Goal: Browse casually: Explore the website without a specific task or goal

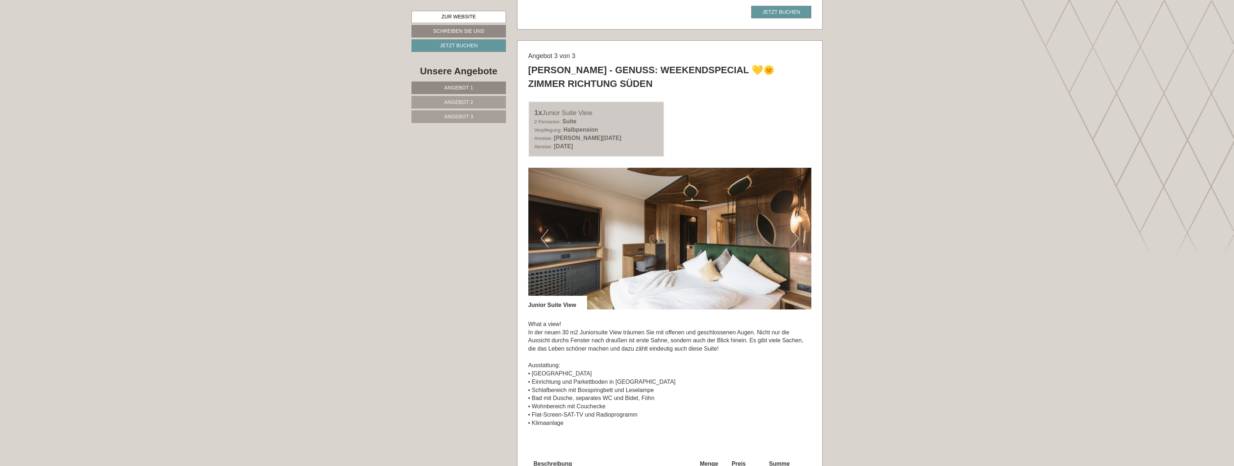
scroll to position [1695, 0]
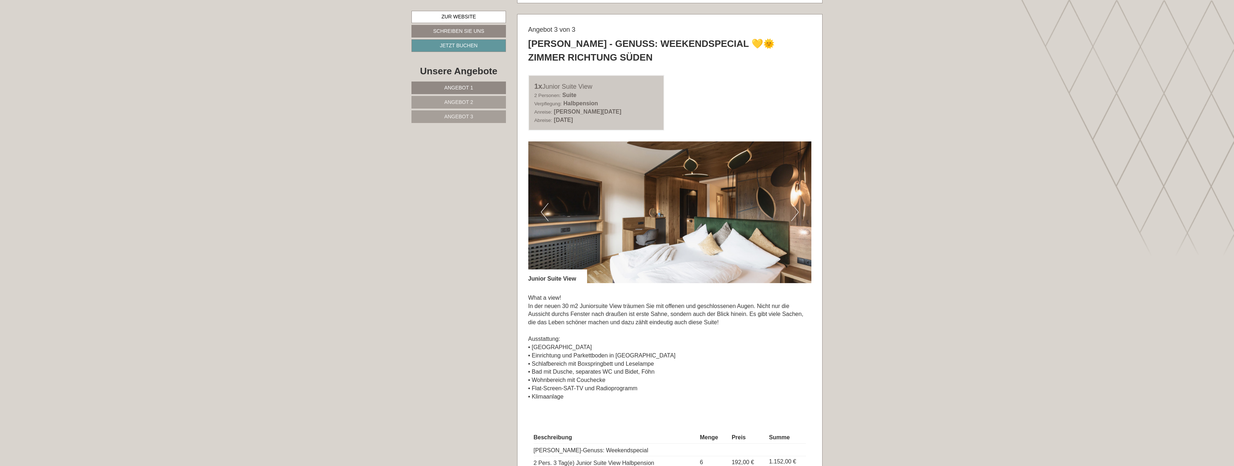
click at [797, 211] on button "Next" at bounding box center [795, 212] width 8 height 18
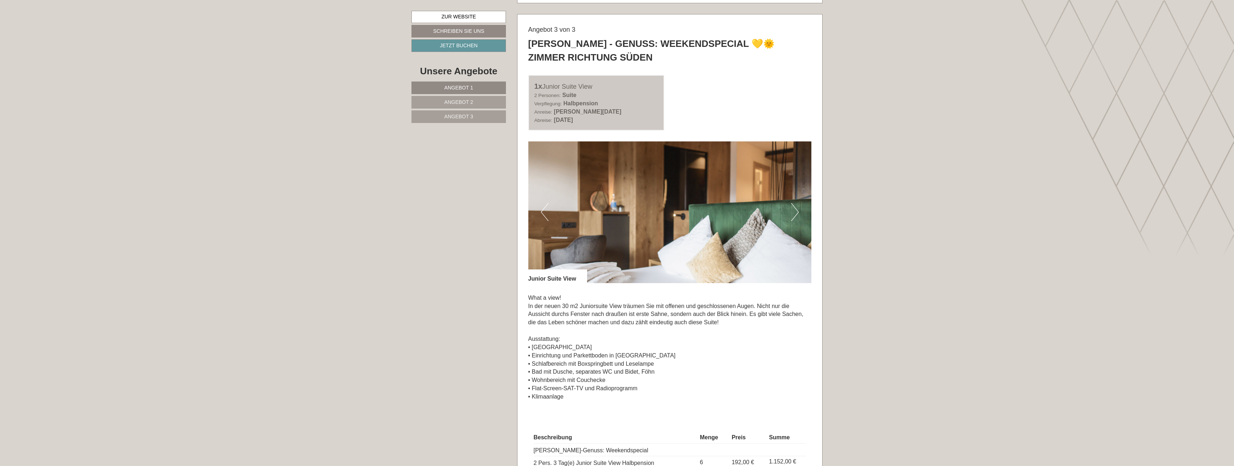
click at [797, 211] on button "Next" at bounding box center [795, 212] width 8 height 18
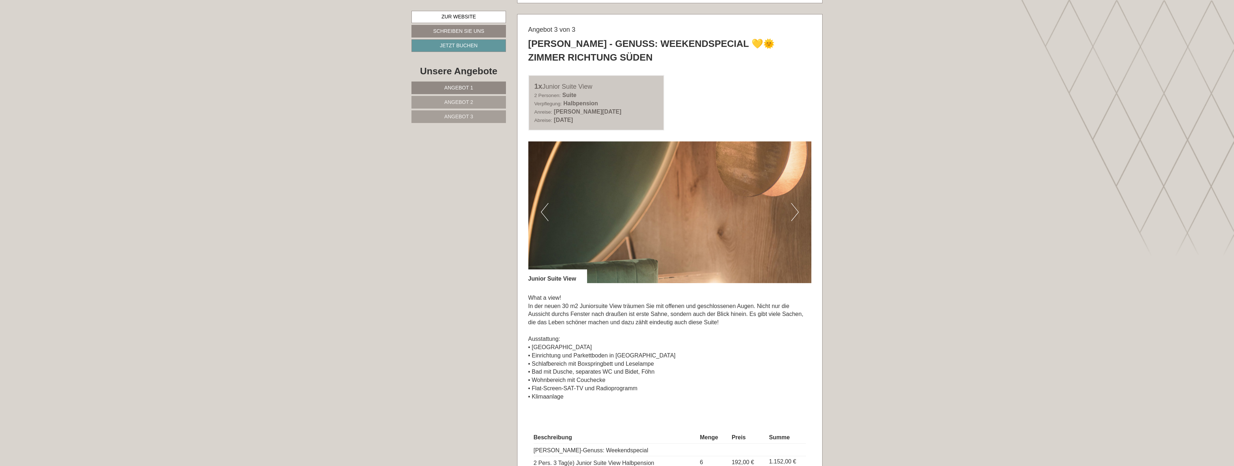
click at [797, 211] on button "Next" at bounding box center [795, 212] width 8 height 18
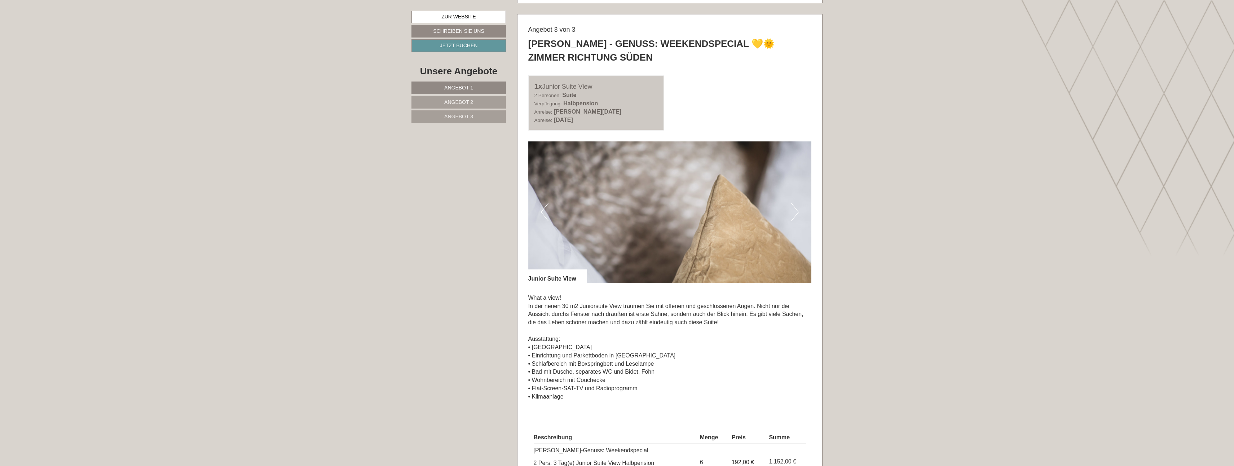
click at [797, 211] on button "Next" at bounding box center [795, 212] width 8 height 18
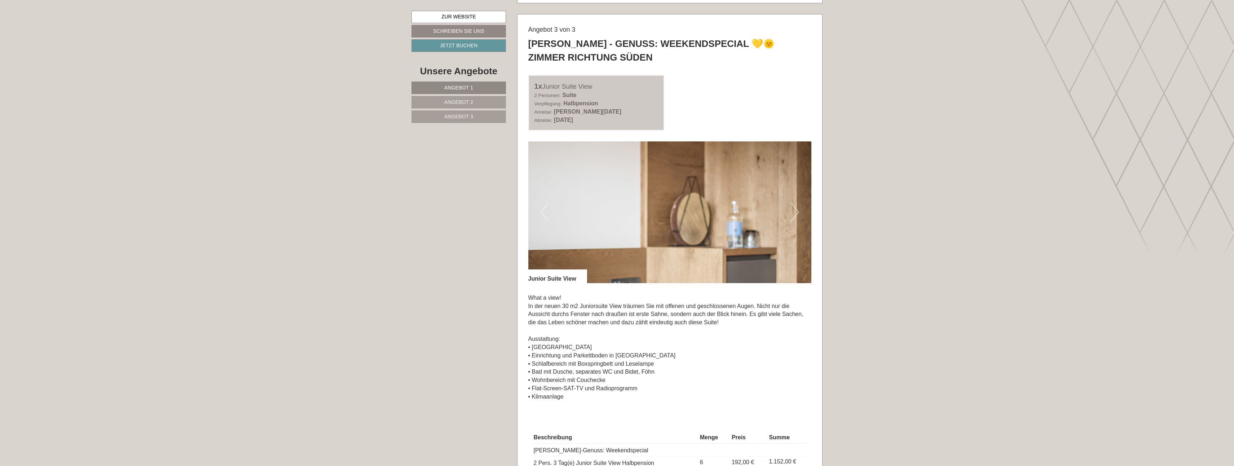
click at [797, 211] on button "Next" at bounding box center [795, 212] width 8 height 18
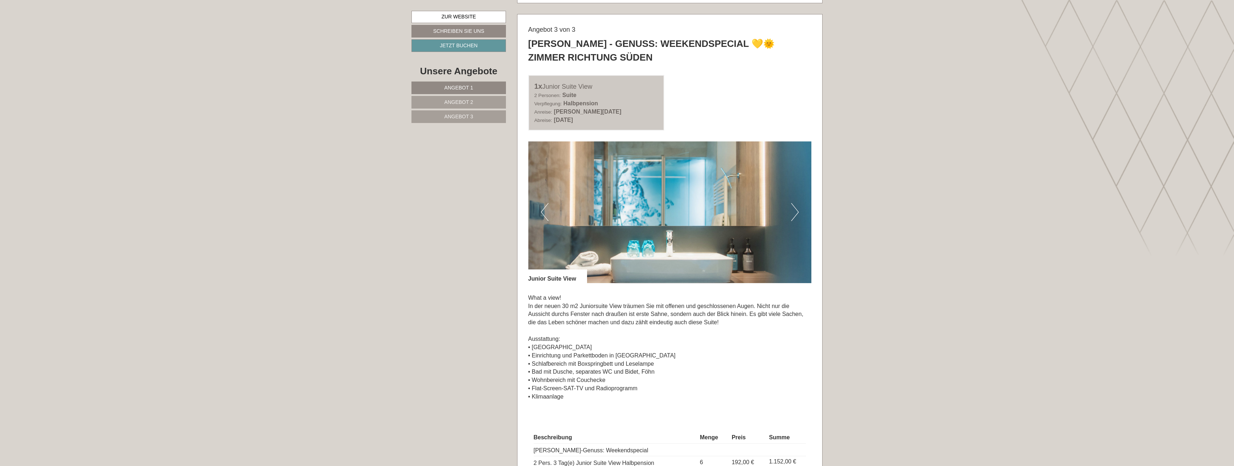
click at [797, 211] on button "Next" at bounding box center [795, 212] width 8 height 18
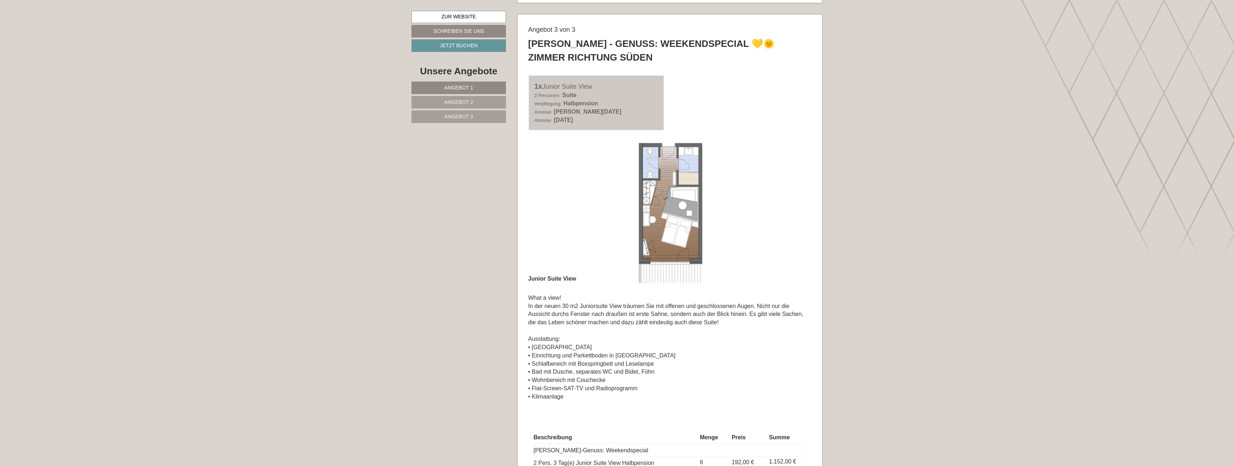
click at [810, 193] on img at bounding box center [670, 212] width 284 height 142
click at [530, 210] on img at bounding box center [670, 212] width 284 height 142
click at [802, 198] on img at bounding box center [670, 212] width 284 height 142
click at [790, 207] on img at bounding box center [670, 212] width 284 height 142
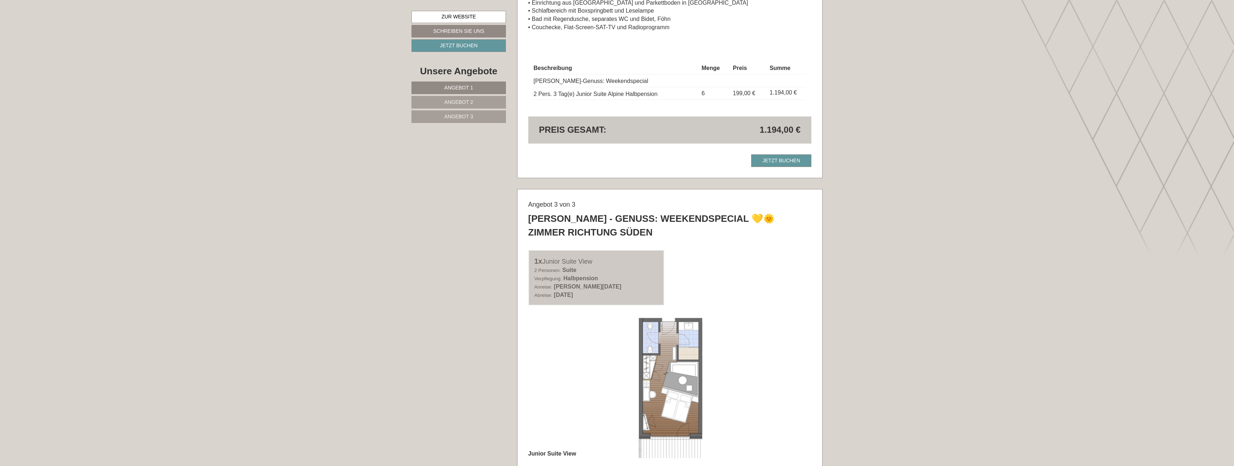
scroll to position [1587, 0]
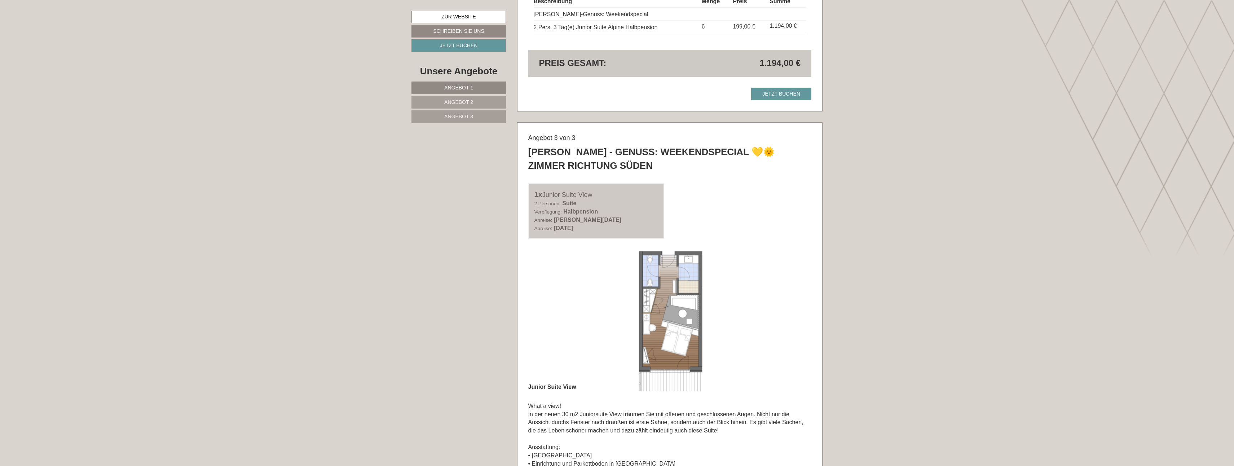
click at [533, 296] on img at bounding box center [670, 321] width 284 height 142
click at [525, 299] on div "Angebot 3 von 3 [PERSON_NAME] - Genuss: Weekendspecial 💛🌞 Zimmer Richtung Süden…" at bounding box center [670, 389] width 305 height 533
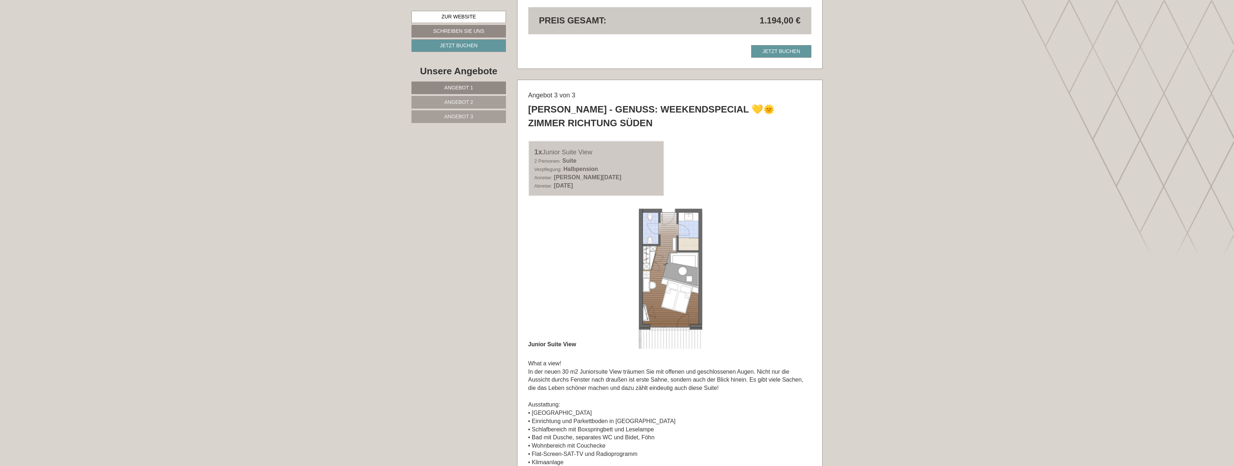
scroll to position [1623, 0]
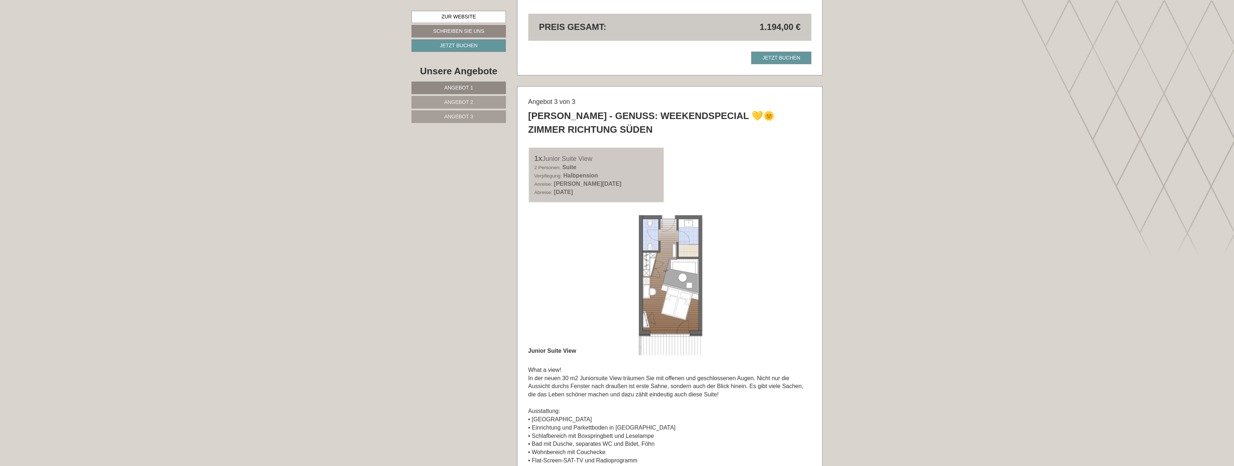
click at [678, 287] on img at bounding box center [670, 285] width 284 height 142
click at [478, 117] on link "Angebot 3" at bounding box center [459, 116] width 95 height 13
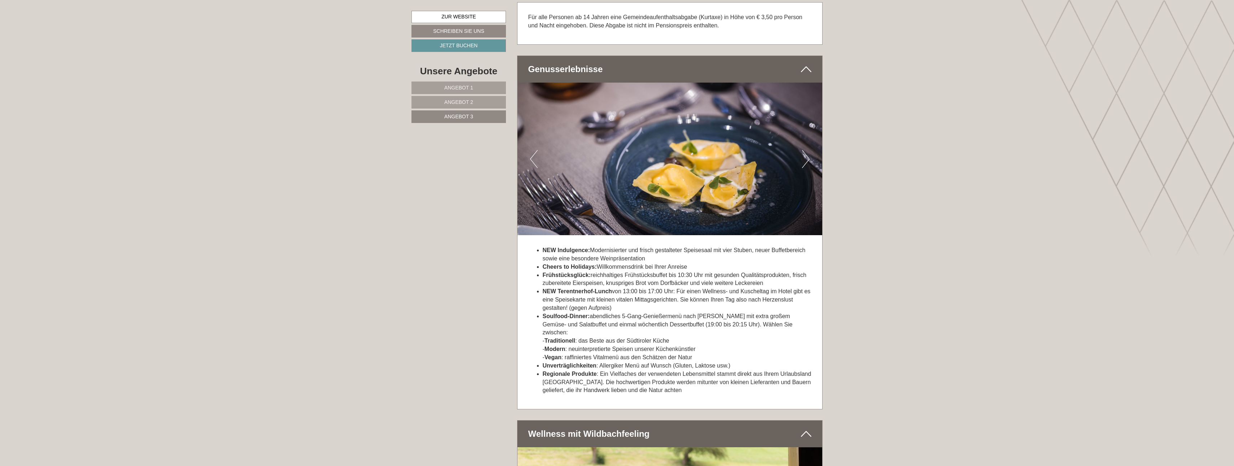
scroll to position [646, 0]
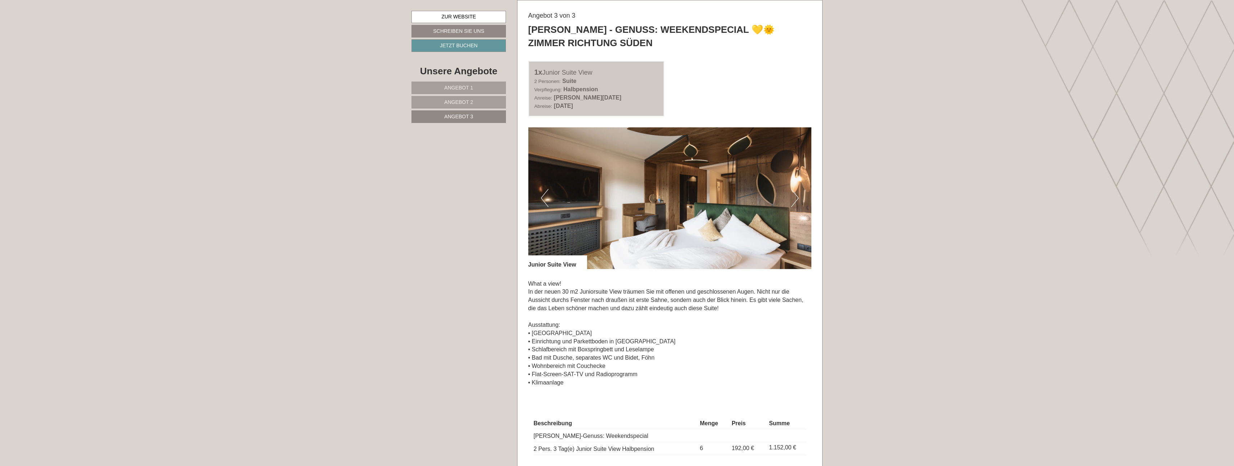
click at [796, 197] on button "Next" at bounding box center [795, 198] width 8 height 18
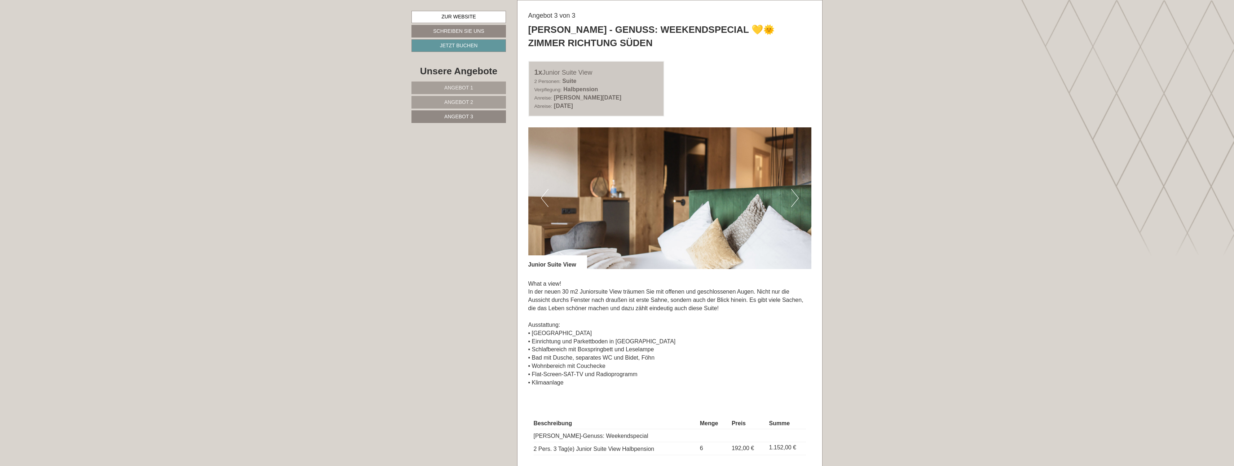
click at [796, 197] on button "Next" at bounding box center [795, 198] width 8 height 18
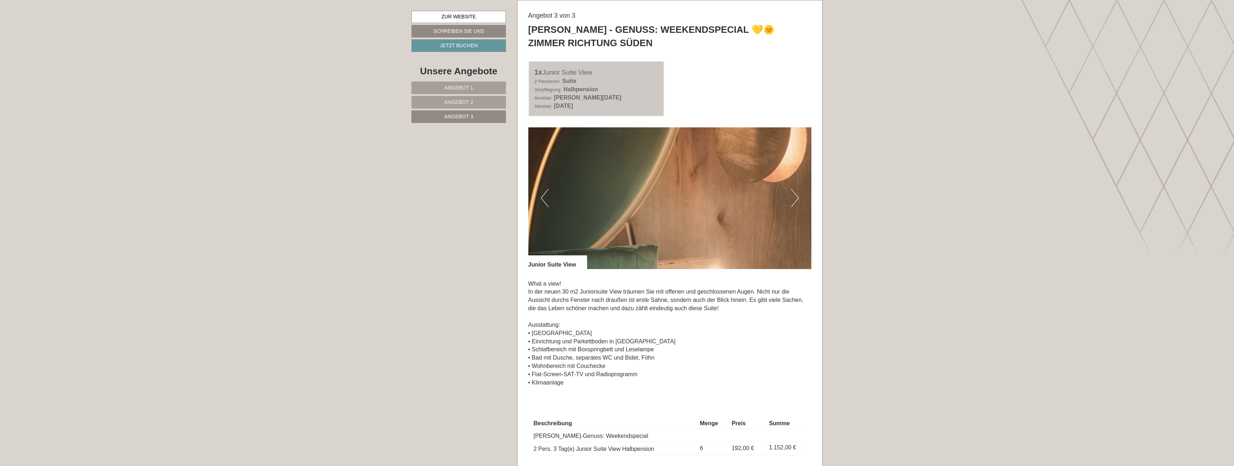
click at [796, 197] on button "Next" at bounding box center [795, 198] width 8 height 18
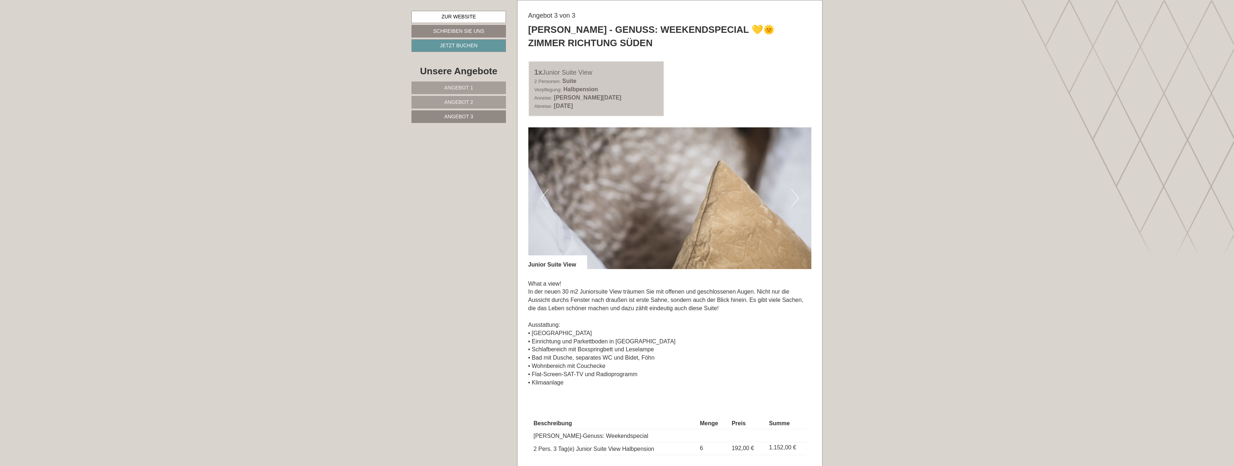
click at [796, 197] on button "Next" at bounding box center [795, 198] width 8 height 18
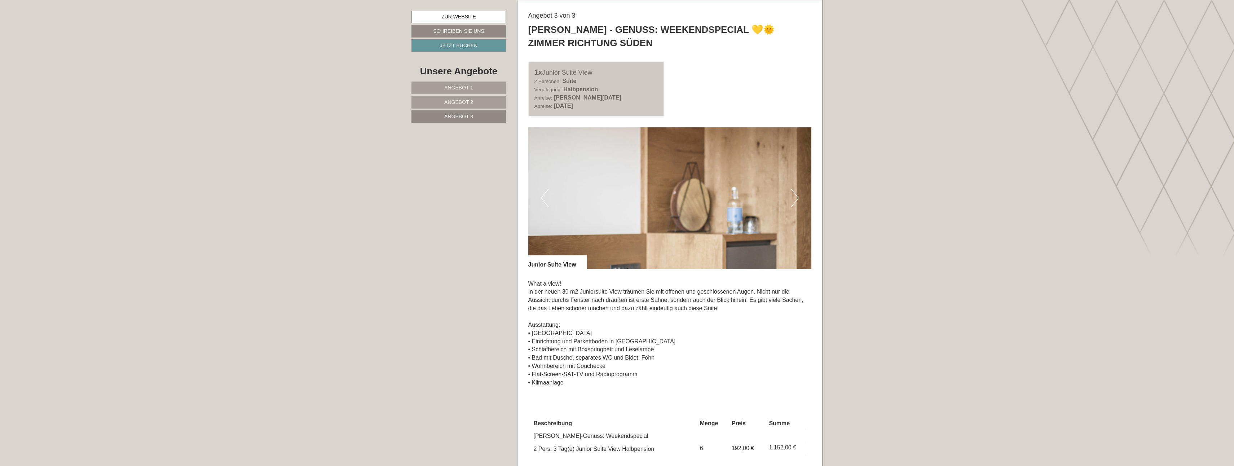
click at [796, 197] on button "Next" at bounding box center [795, 198] width 8 height 18
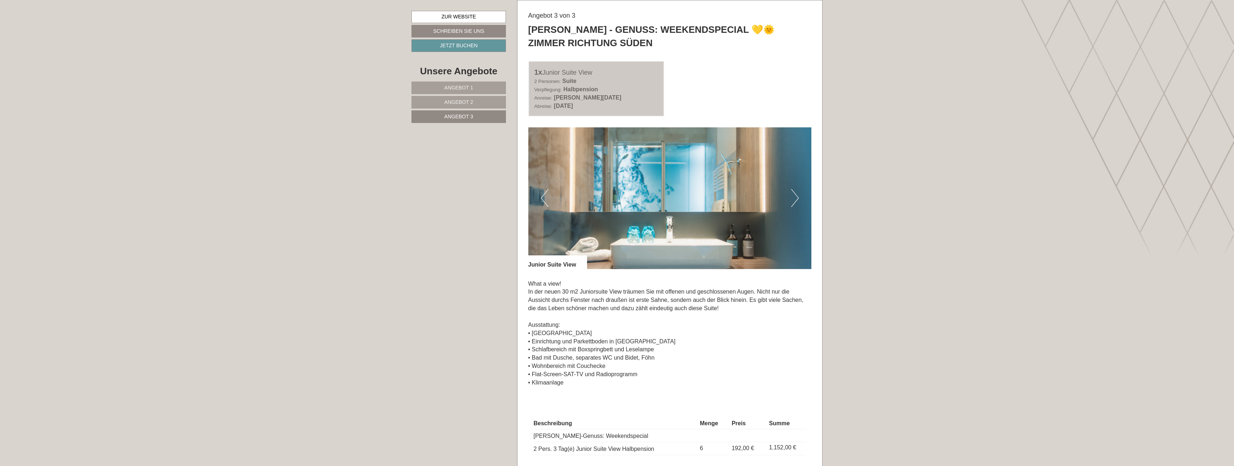
click at [796, 197] on button "Next" at bounding box center [795, 198] width 8 height 18
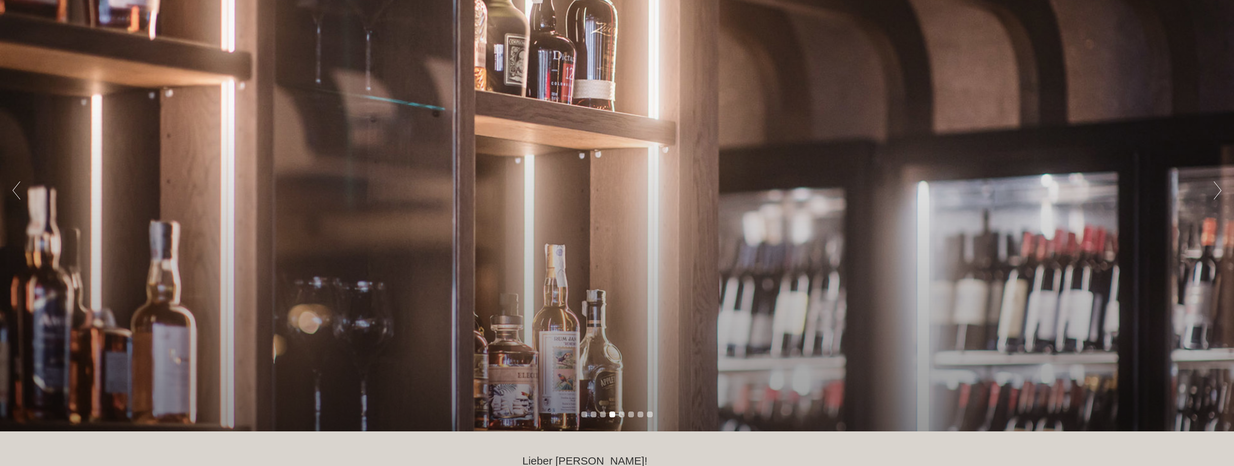
scroll to position [69, 0]
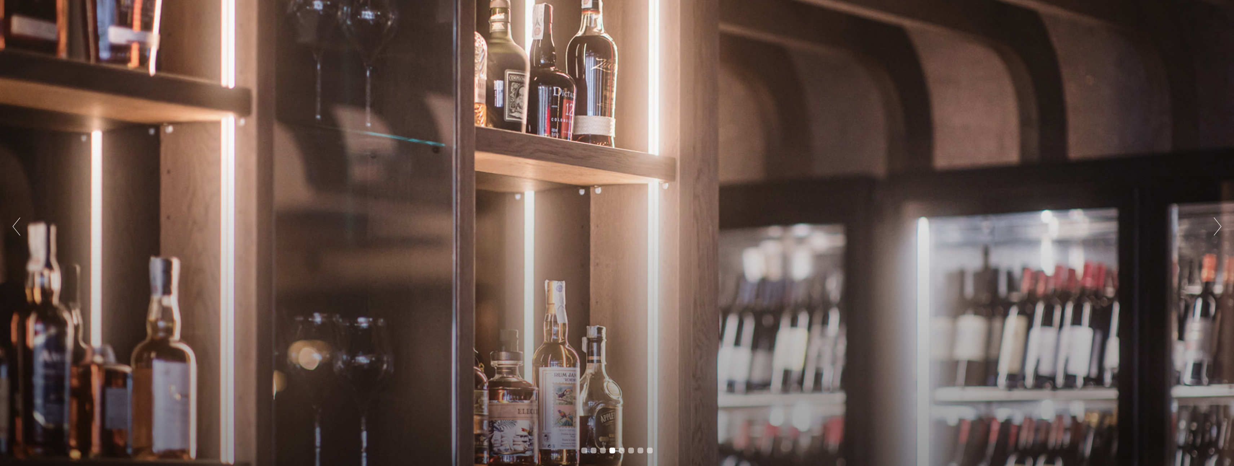
click at [1216, 226] on button "Next" at bounding box center [1218, 227] width 8 height 18
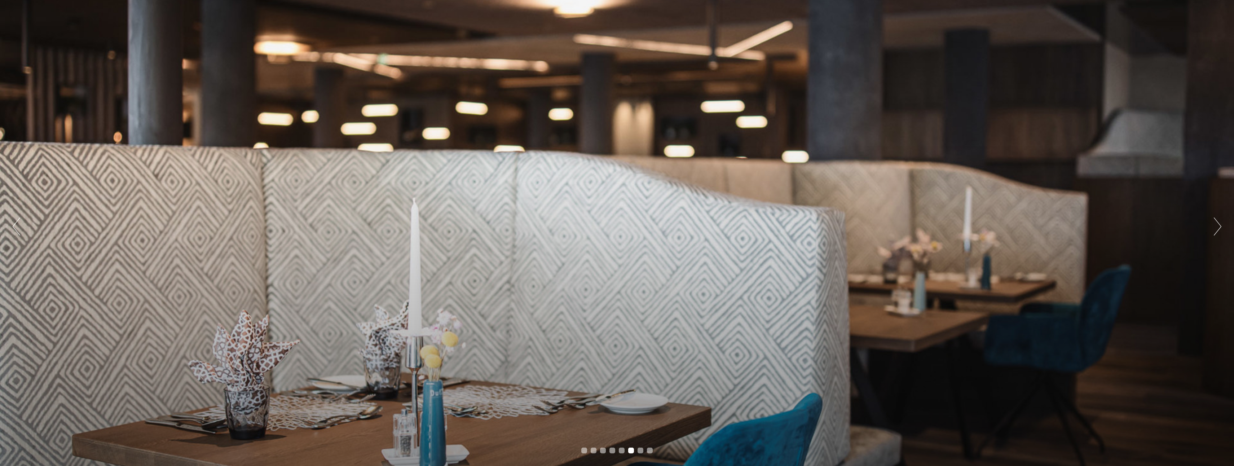
click at [1217, 224] on button "Next" at bounding box center [1218, 227] width 8 height 18
